Goal: Information Seeking & Learning: Learn about a topic

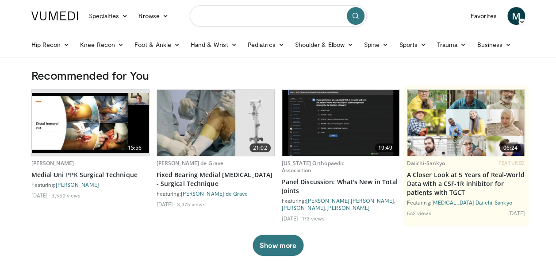
click at [274, 17] on input "Search topics, interventions" at bounding box center [278, 15] width 177 height 21
type input "**********"
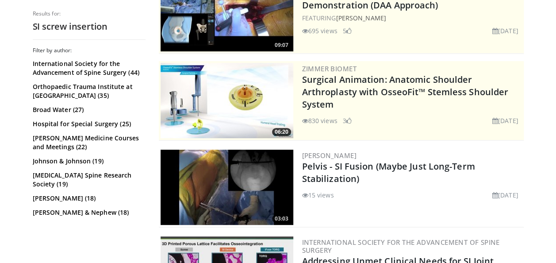
scroll to position [142, 0]
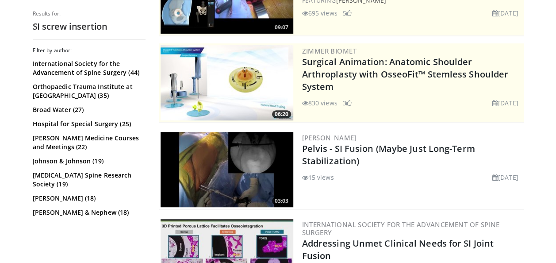
click at [232, 166] on img at bounding box center [227, 169] width 133 height 75
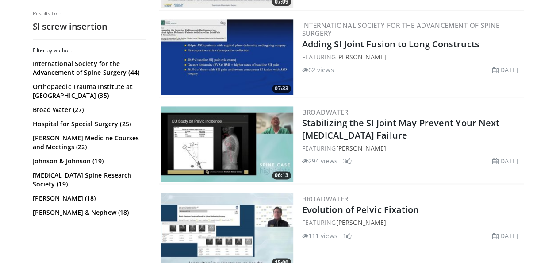
scroll to position [831, 0]
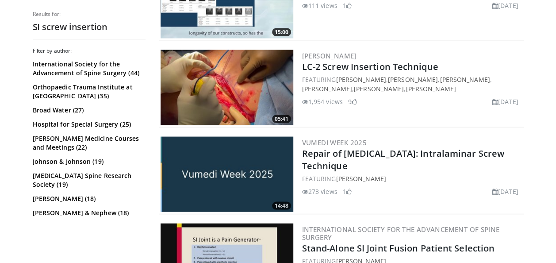
click at [235, 78] on img at bounding box center [227, 87] width 133 height 75
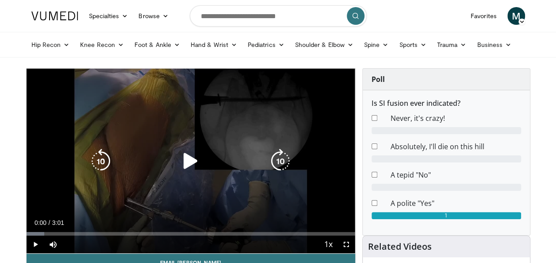
click at [185, 155] on icon "Video Player" at bounding box center [190, 161] width 25 height 25
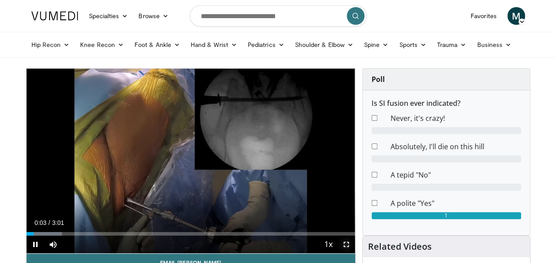
click at [348, 243] on span "Video Player" at bounding box center [346, 244] width 18 height 18
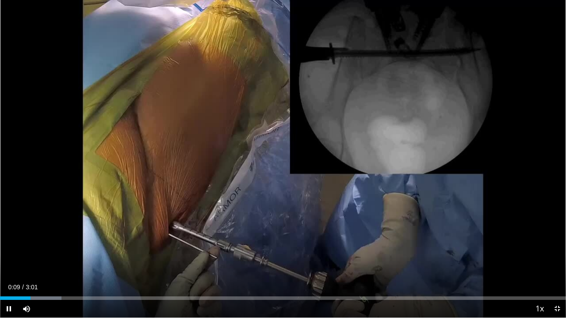
click at [349, 262] on div "10 seconds Tap to unmute" at bounding box center [283, 159] width 566 height 318
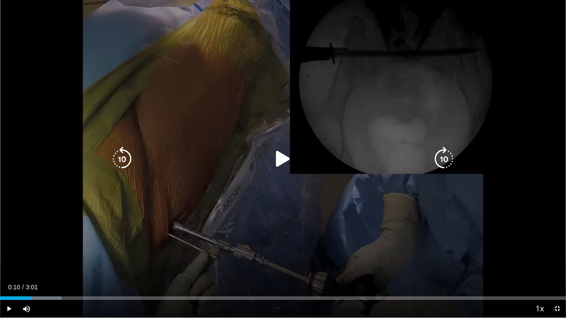
click at [349, 262] on div "10 seconds Tap to unmute" at bounding box center [283, 159] width 566 height 318
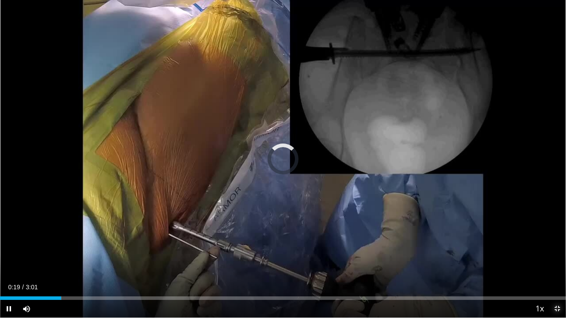
click at [556, 262] on span "Video Player" at bounding box center [557, 309] width 18 height 18
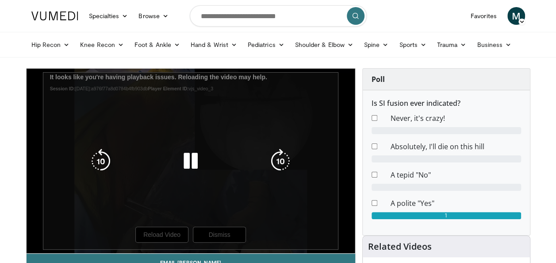
click at [282, 162] on icon "Video Player" at bounding box center [280, 161] width 25 height 25
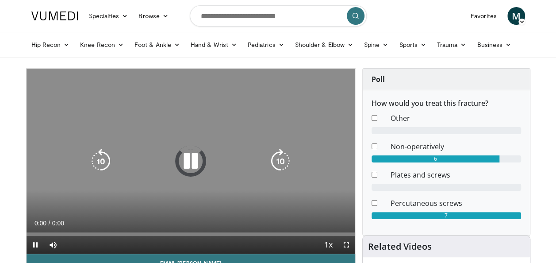
click at [275, 165] on icon "Video Player" at bounding box center [280, 161] width 25 height 25
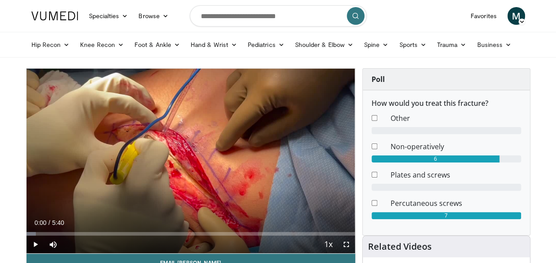
click at [227, 127] on div "10 seconds Tap to unmute" at bounding box center [191, 161] width 329 height 184
